Goal: Find specific page/section: Find specific page/section

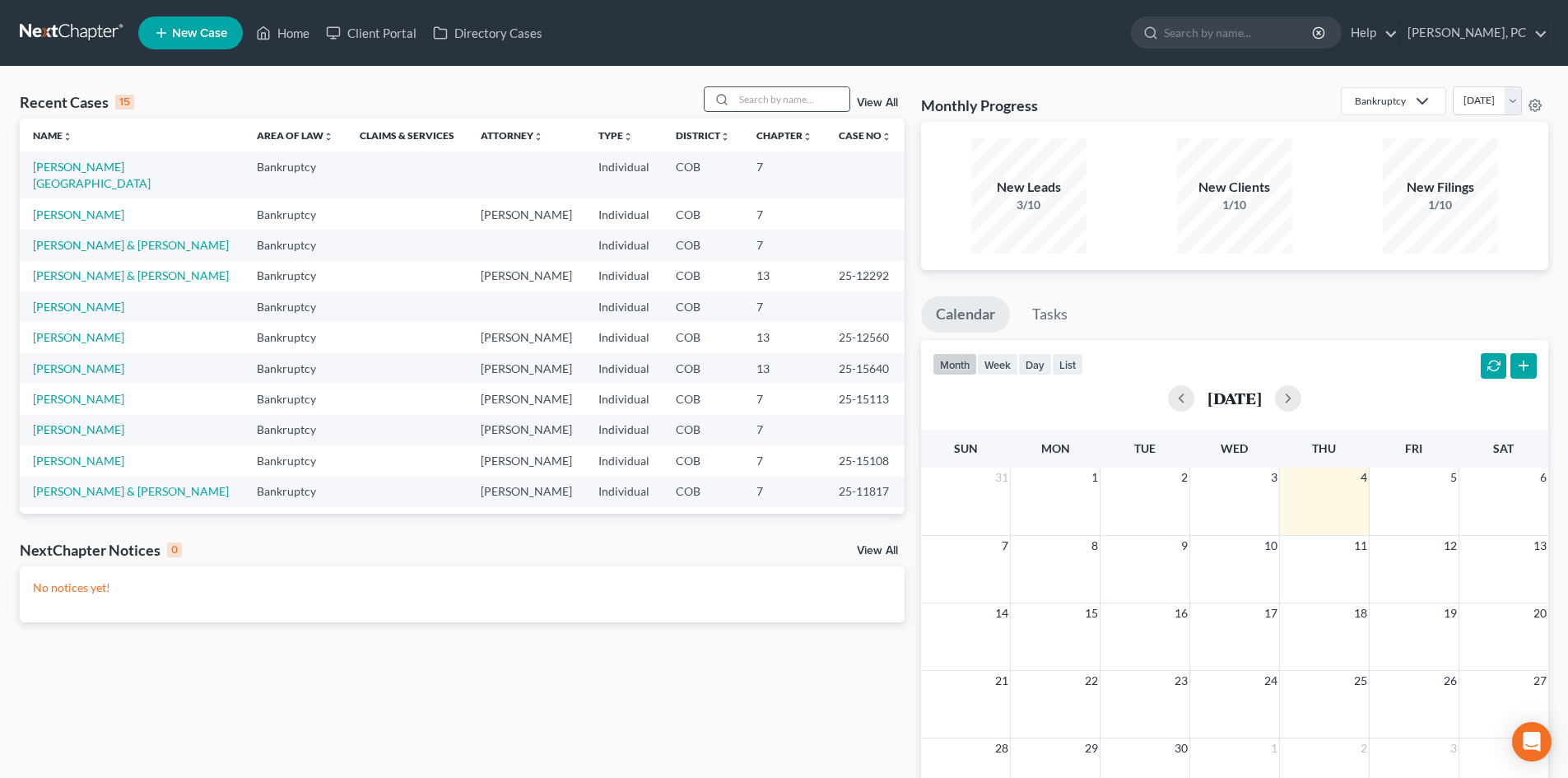
click at [773, 97] on input "search" at bounding box center [791, 99] width 115 height 24
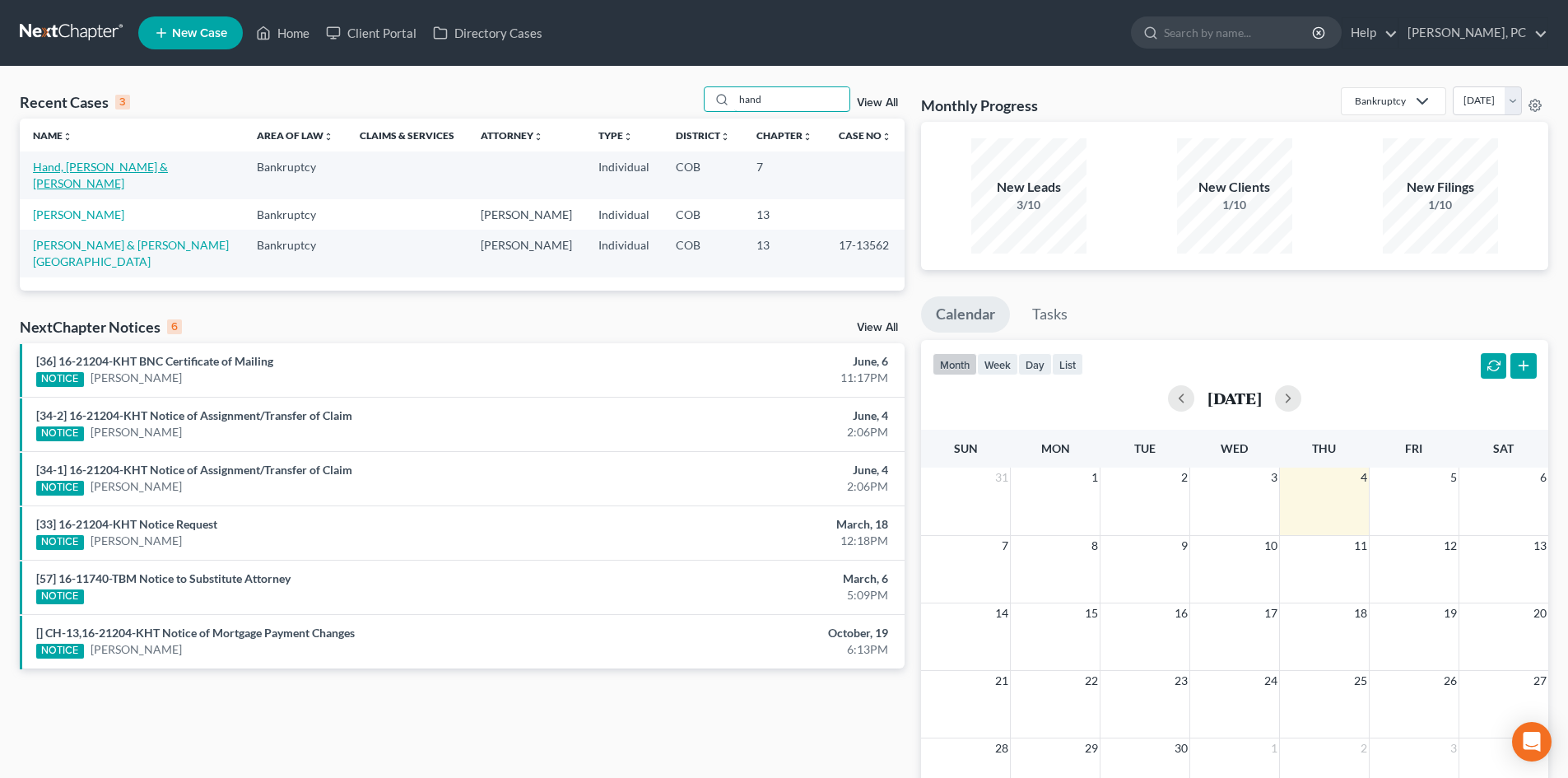
type input "hand"
click at [81, 161] on link "Hand, [PERSON_NAME] & [PERSON_NAME]" at bounding box center [101, 175] width 135 height 31
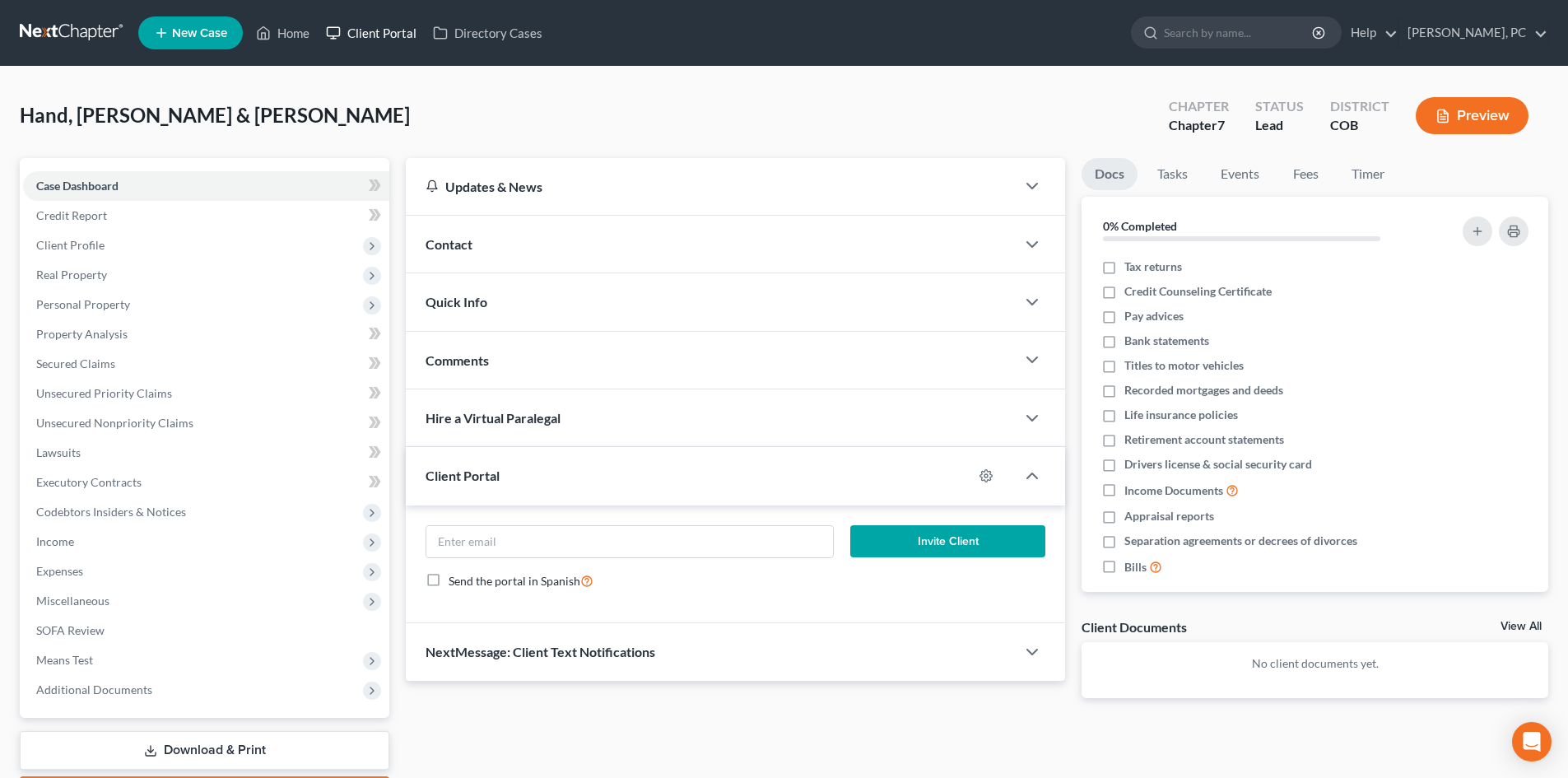
click at [385, 32] on link "Client Portal" at bounding box center [371, 32] width 107 height 30
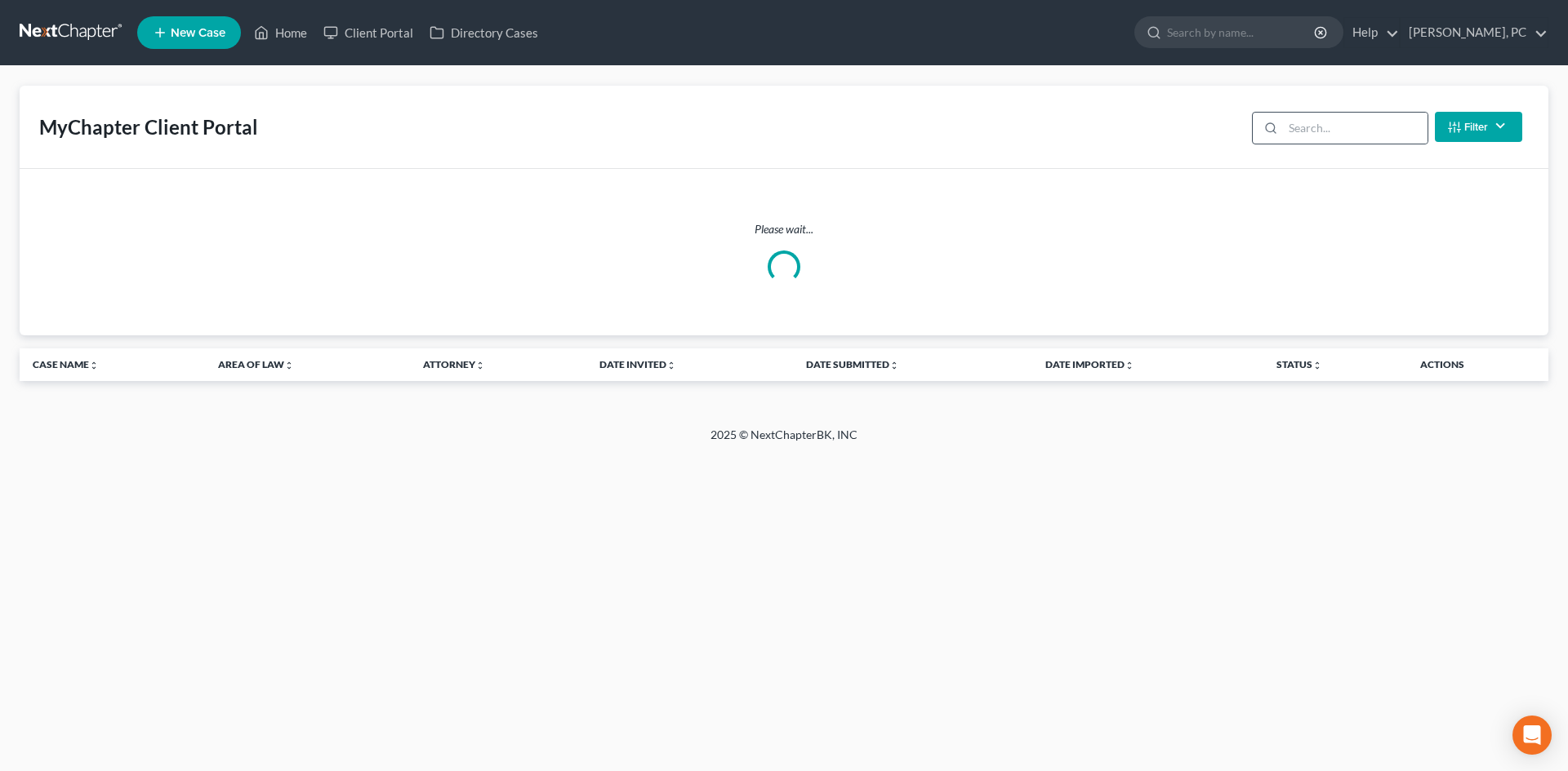
click at [1282, 128] on div at bounding box center [1340, 128] width 176 height 33
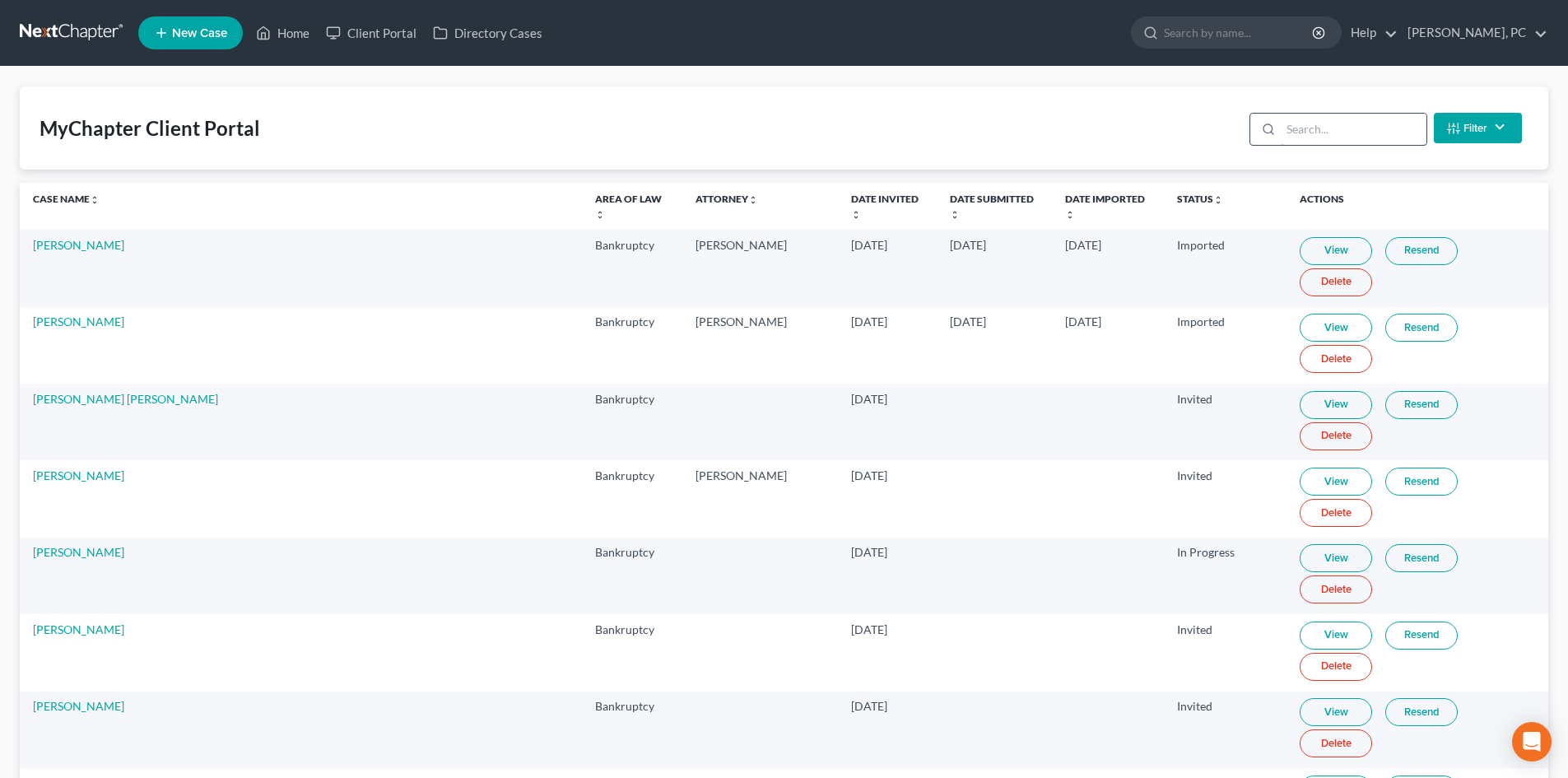
click at [1336, 131] on input "search" at bounding box center [1354, 129] width 146 height 32
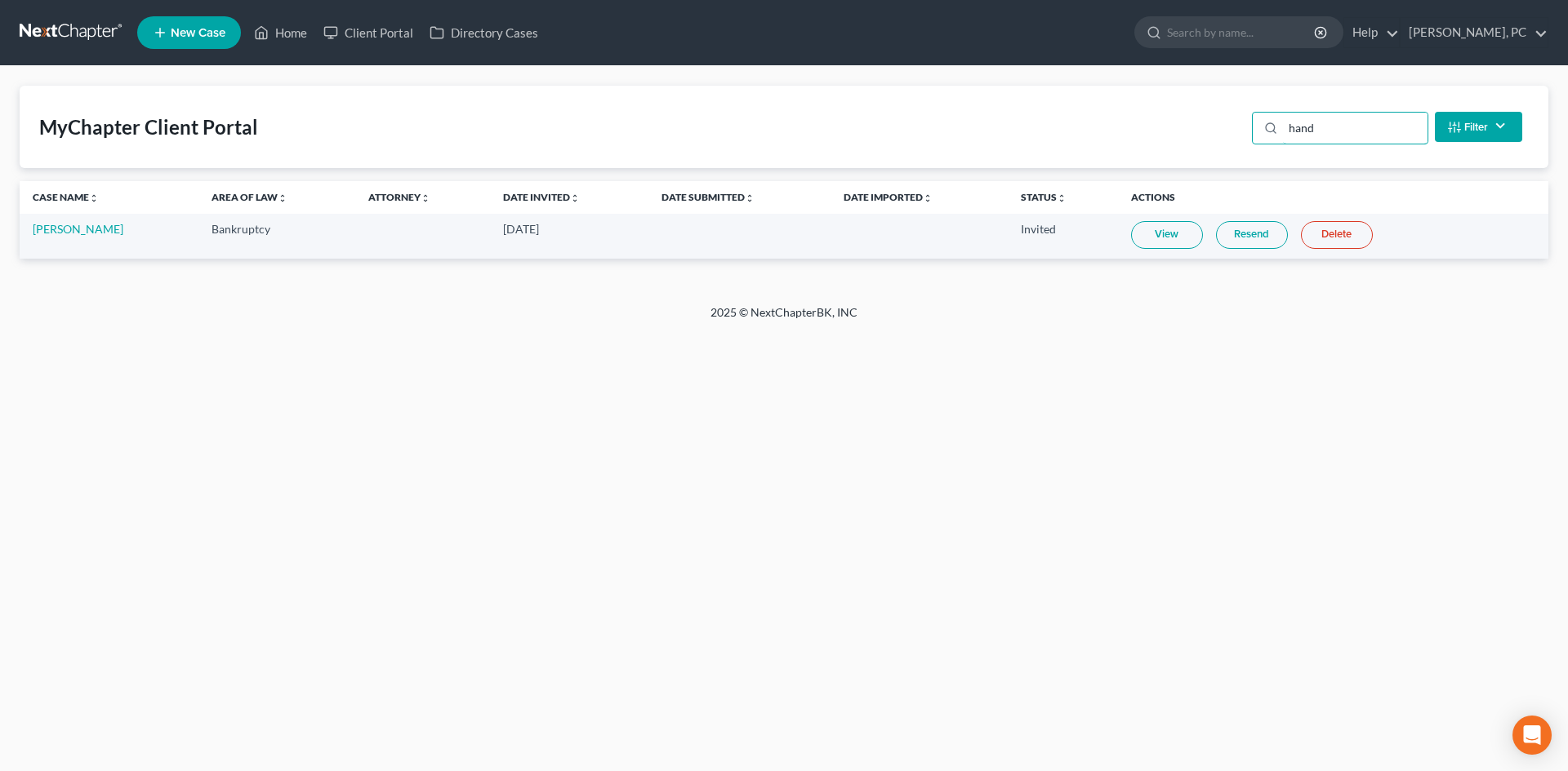
type input "hand"
click at [1165, 235] on link "View" at bounding box center [1166, 235] width 72 height 28
click at [295, 26] on link "Home" at bounding box center [281, 32] width 70 height 30
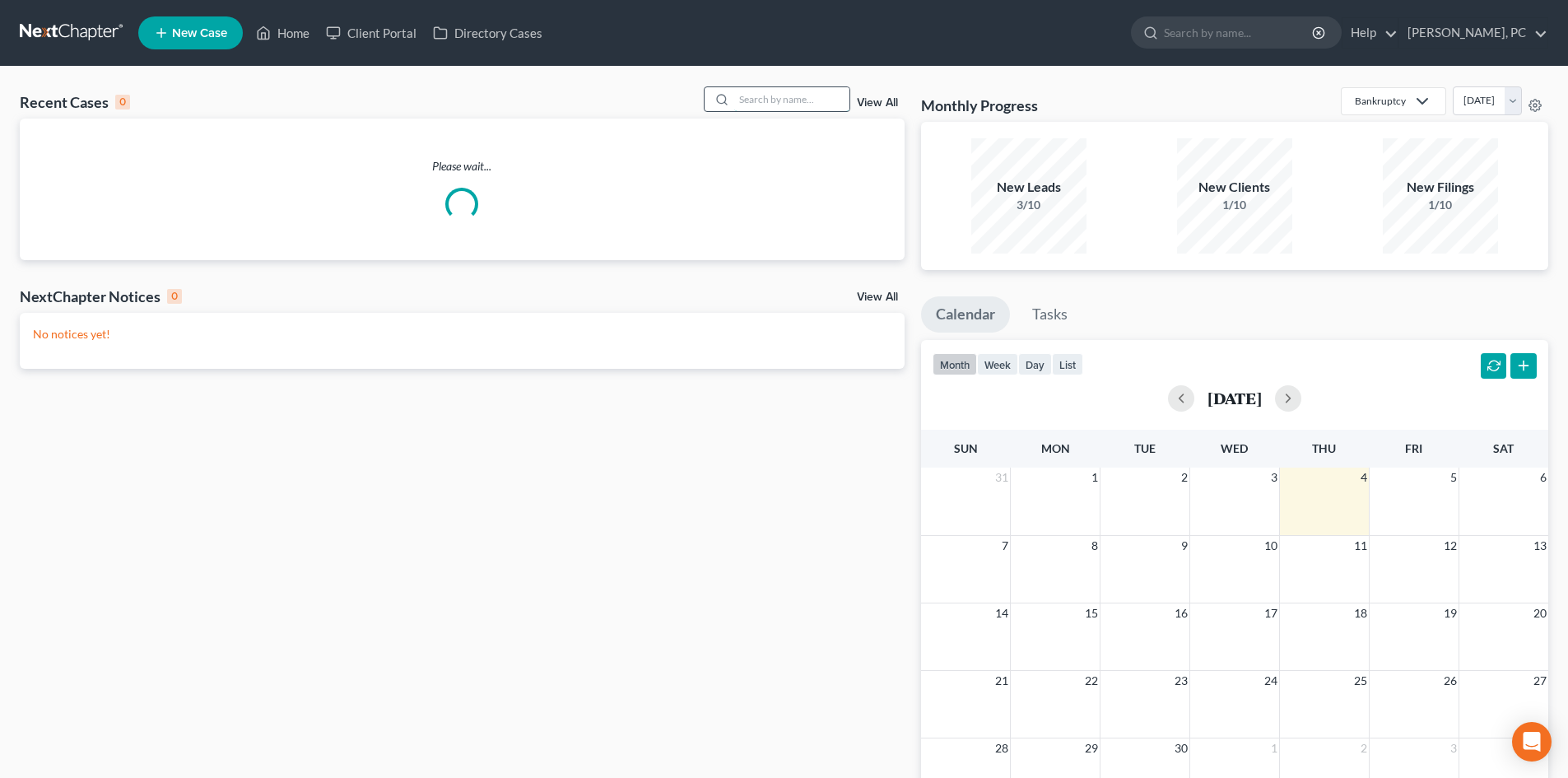
click at [782, 103] on input "search" at bounding box center [791, 99] width 115 height 24
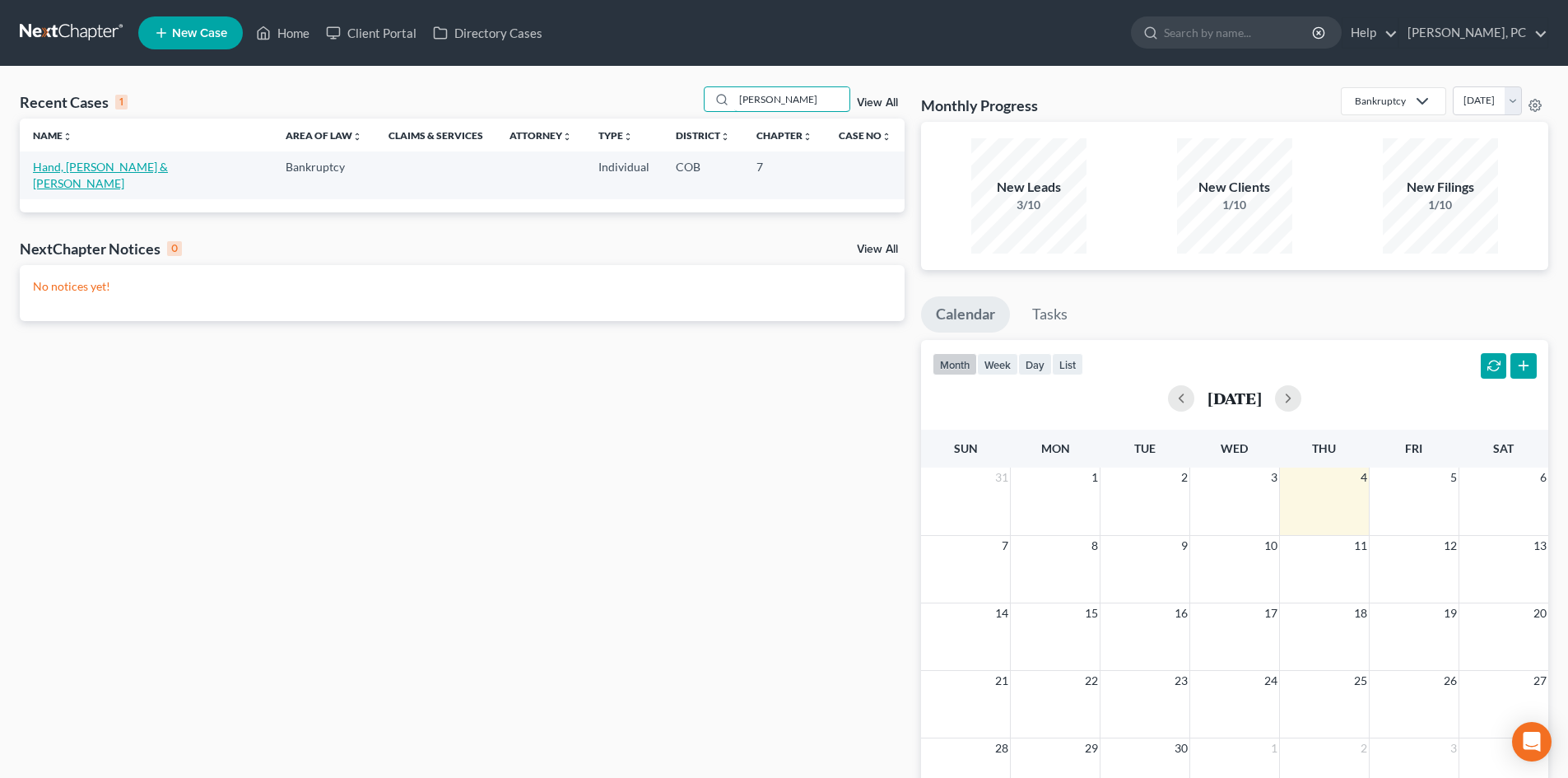
type input "[PERSON_NAME]"
click at [110, 166] on link "Hand, [PERSON_NAME] & [PERSON_NAME]" at bounding box center [101, 175] width 135 height 31
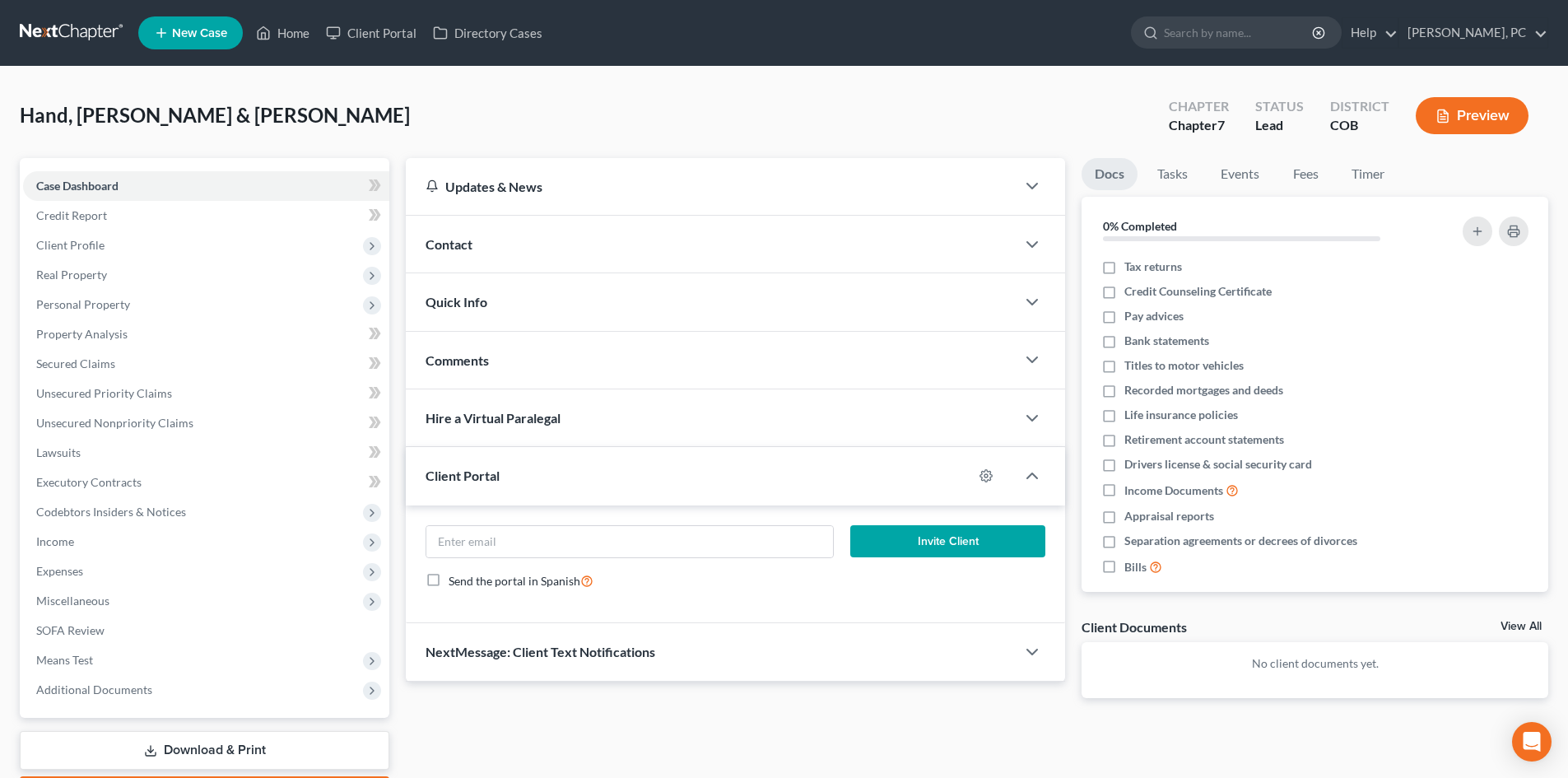
click at [603, 479] on div "Client Portal" at bounding box center [690, 475] width 567 height 56
